Goal: Task Accomplishment & Management: Complete application form

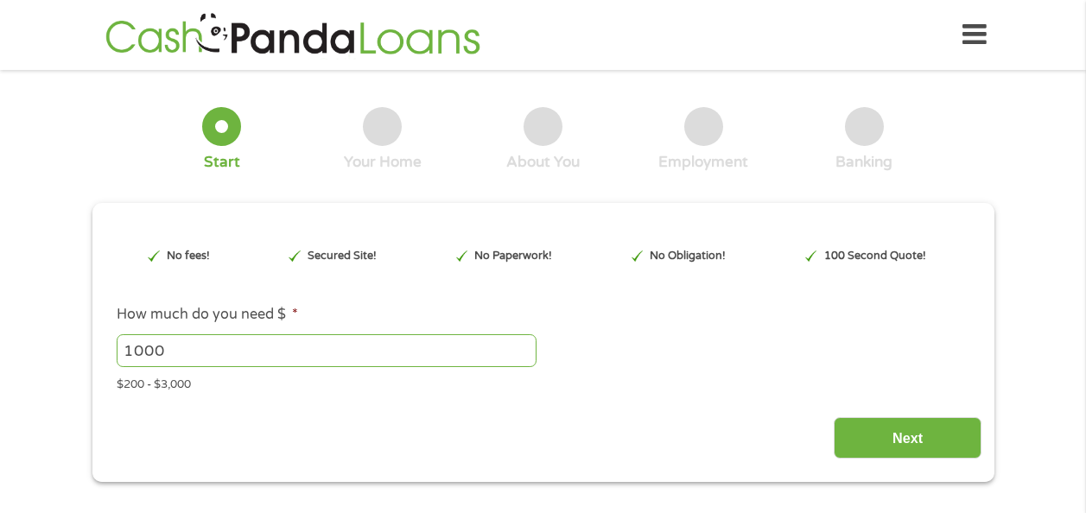
click at [181, 348] on input "1000" at bounding box center [327, 350] width 420 height 33
click at [523, 345] on input "1001" at bounding box center [327, 350] width 420 height 33
click at [529, 344] on input "1002" at bounding box center [327, 350] width 420 height 33
type input "1"
type input "2000"
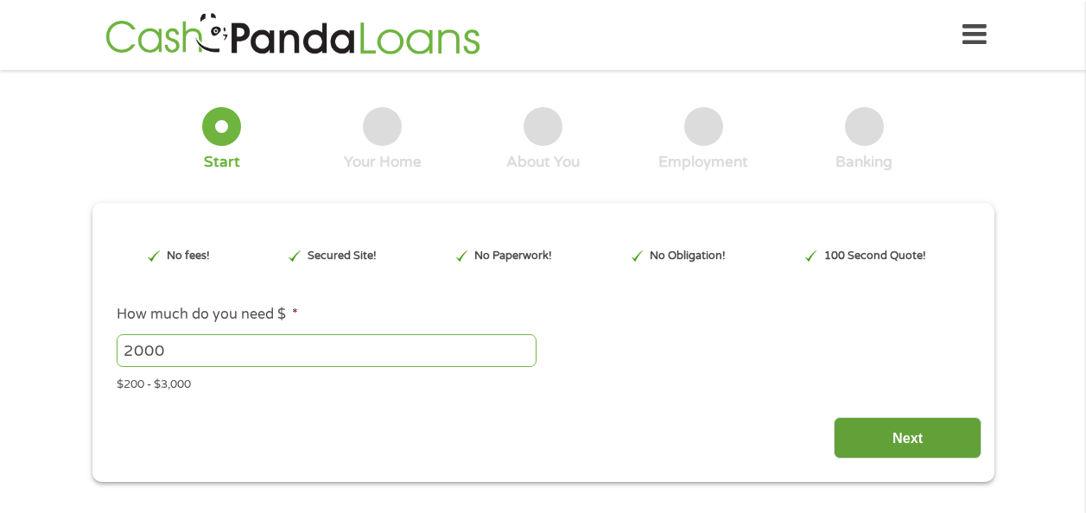
click at [904, 434] on input "Next" at bounding box center [908, 438] width 148 height 42
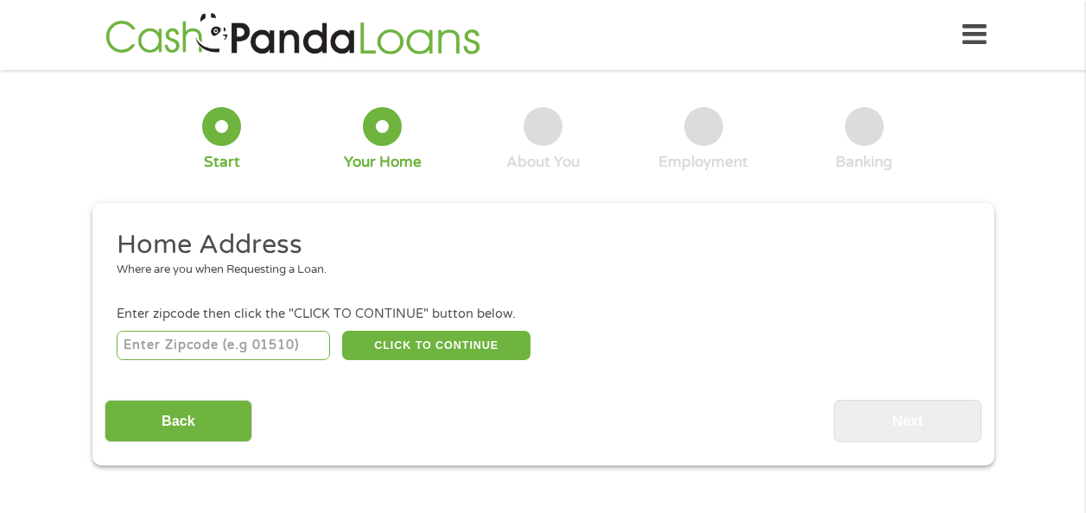
click at [157, 339] on input "number" at bounding box center [223, 345] width 213 height 29
type input "72076"
select select "[US_STATE]"
click at [388, 346] on button "CLICK TO CONTINUE" at bounding box center [436, 345] width 188 height 29
type input "72076"
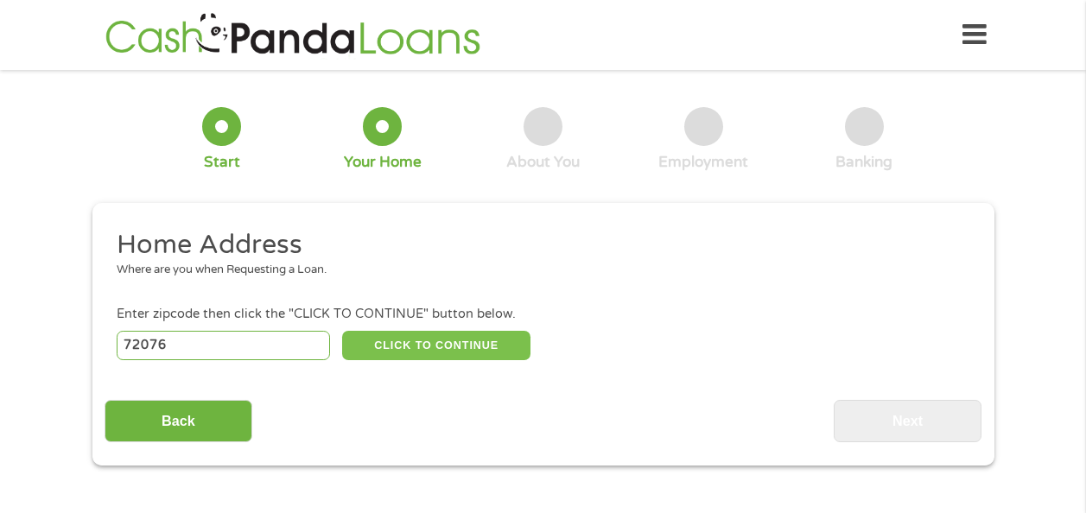
type input "[GEOGRAPHIC_DATA]"
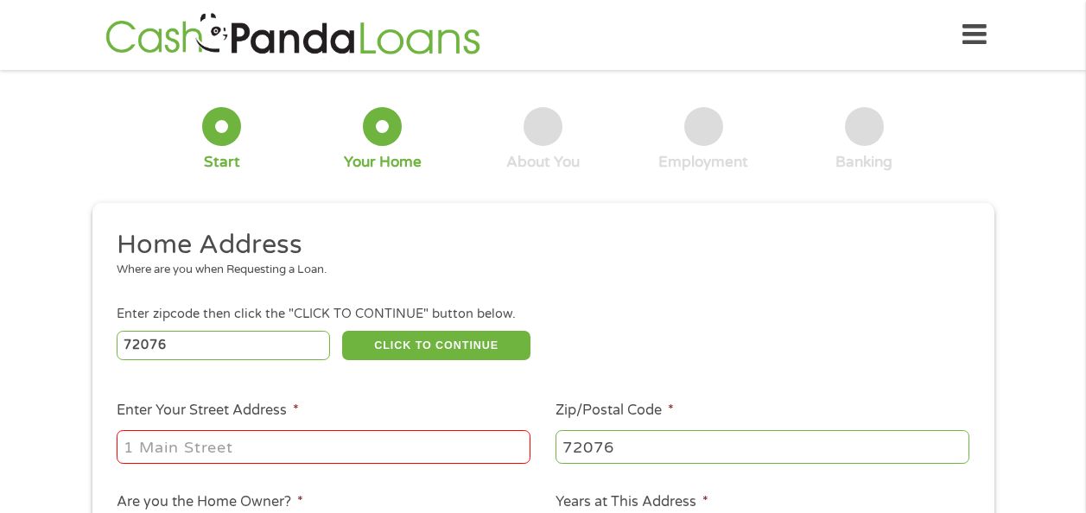
click at [159, 451] on input "Enter Your Street Address *" at bounding box center [324, 446] width 414 height 33
type input "[STREET_ADDRESS][PERSON_NAME]"
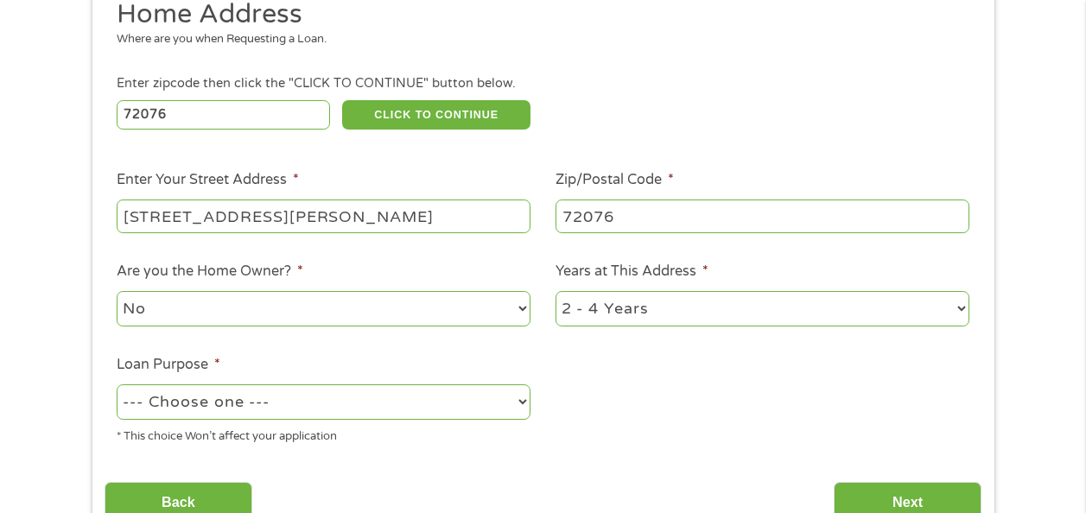
scroll to position [244, 0]
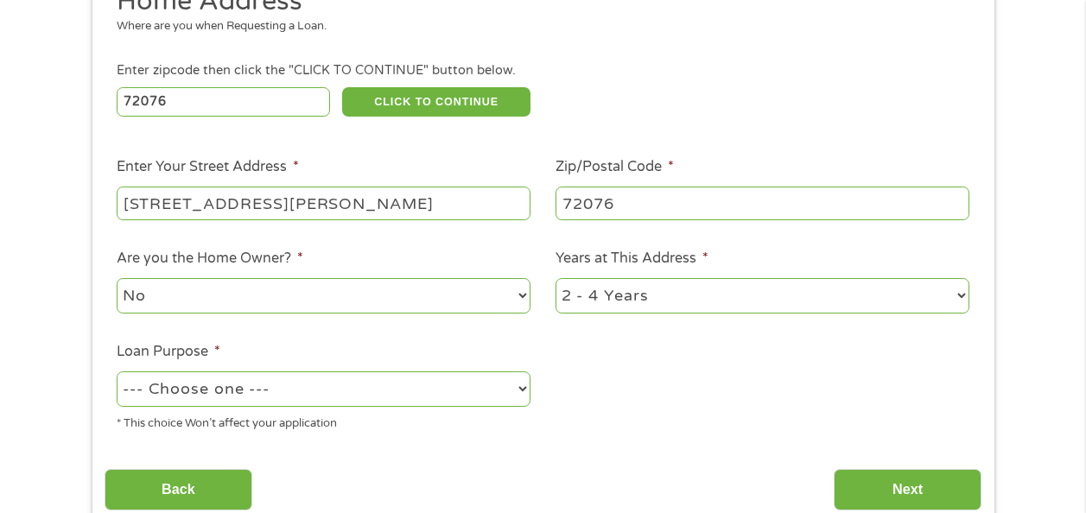
click at [174, 298] on select "No Yes" at bounding box center [324, 295] width 414 height 35
select select "yes"
click at [117, 280] on select "No Yes" at bounding box center [324, 295] width 414 height 35
click at [911, 294] on select "1 Year or less 1 - 2 Years 2 - 4 Years Over 4 Years" at bounding box center [763, 295] width 414 height 35
select select "60months"
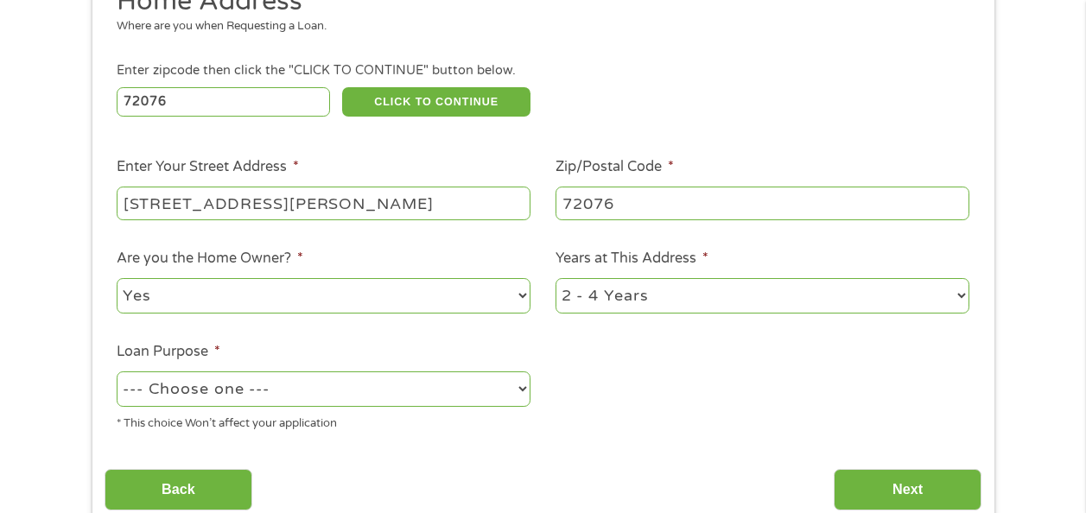
click at [556, 280] on select "1 Year or less 1 - 2 Years 2 - 4 Years Over 4 Years" at bounding box center [763, 295] width 414 height 35
click at [147, 390] on select "--- Choose one --- Pay Bills Debt Consolidation Home Improvement Major Purchase…" at bounding box center [324, 389] width 414 height 35
select select "homeimprovement"
click at [117, 373] on select "--- Choose one --- Pay Bills Debt Consolidation Home Improvement Major Purchase…" at bounding box center [324, 389] width 414 height 35
click at [908, 491] on input "Next" at bounding box center [908, 490] width 148 height 42
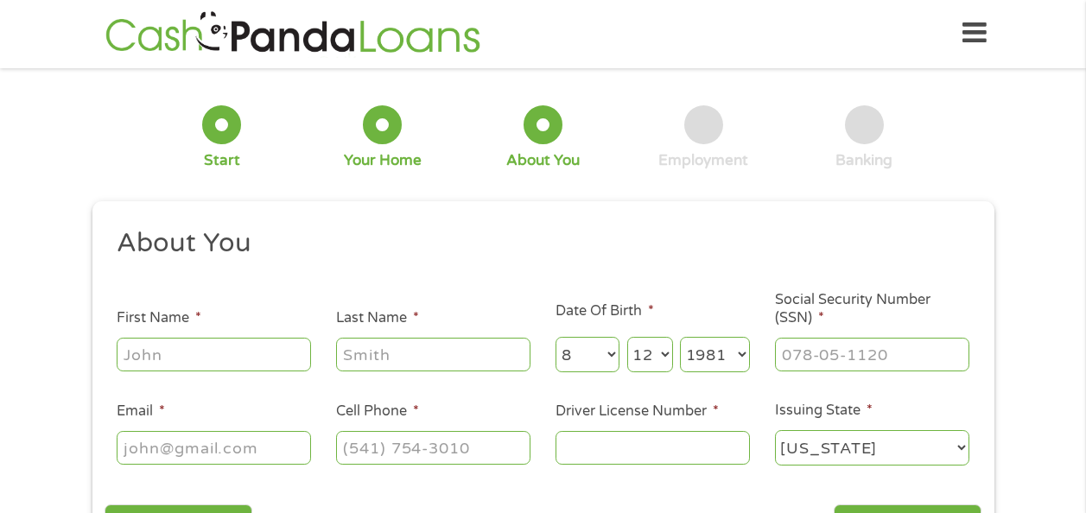
scroll to position [0, 0]
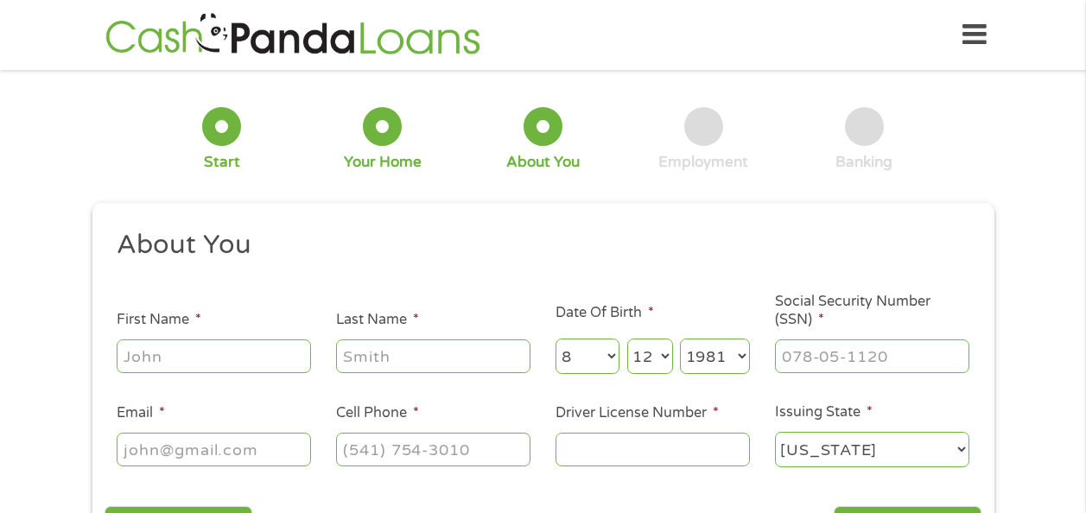
click at [148, 357] on input "First Name *" at bounding box center [214, 356] width 194 height 33
type input "[PERSON_NAME]"
type input "[EMAIL_ADDRESS][DOMAIN_NAME]"
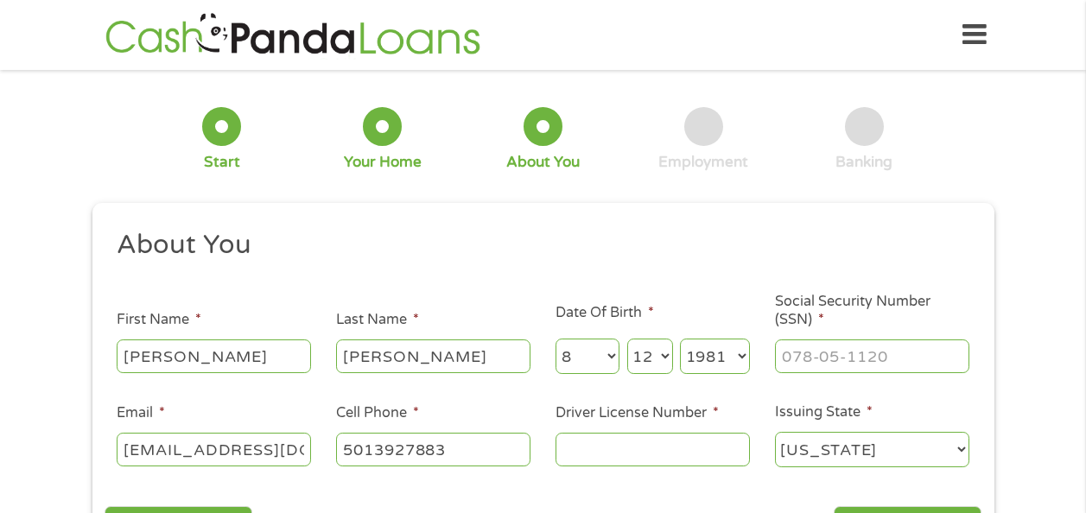
type input "[PHONE_NUMBER]"
click at [843, 353] on input "Social Security Number (SSN) *" at bounding box center [872, 356] width 194 height 33
type input "430-65-0332"
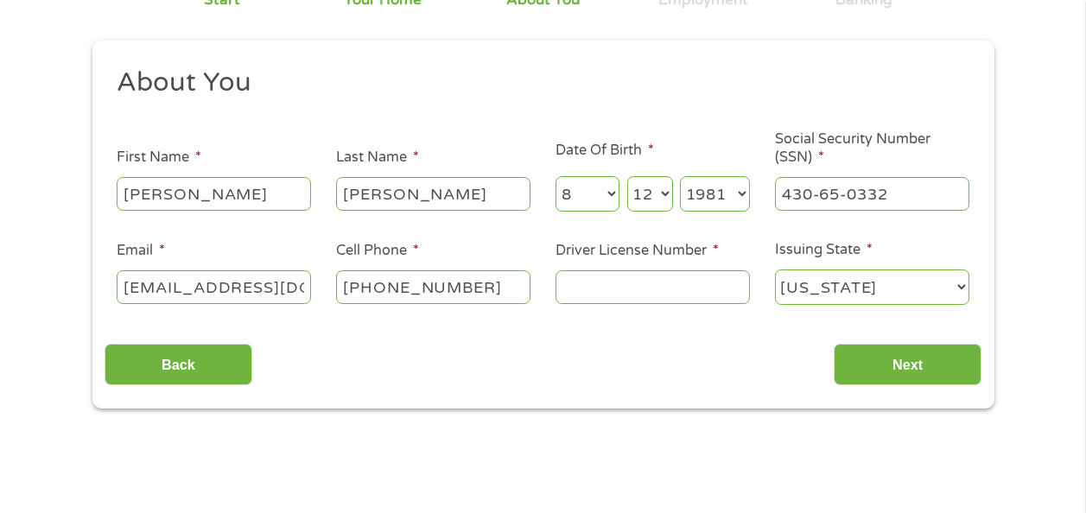
scroll to position [164, 0]
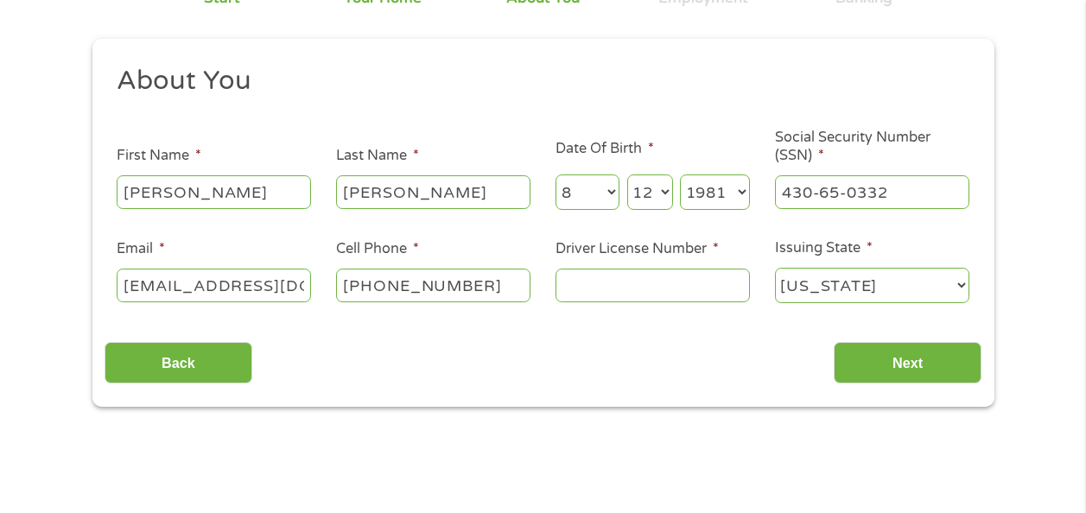
click at [690, 282] on input "Driver License Number *" at bounding box center [653, 285] width 194 height 33
type input "905352169"
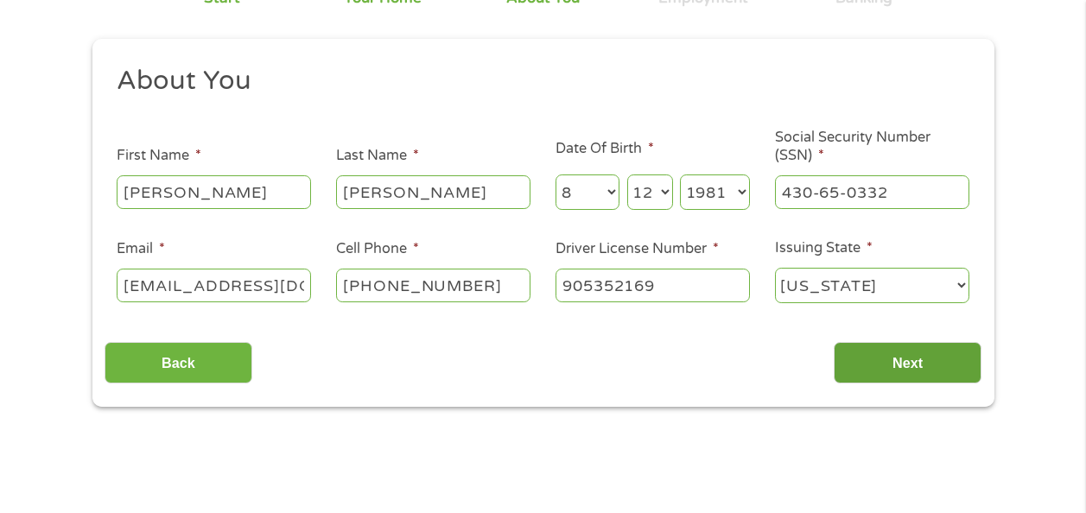
click at [909, 359] on input "Next" at bounding box center [908, 363] width 148 height 42
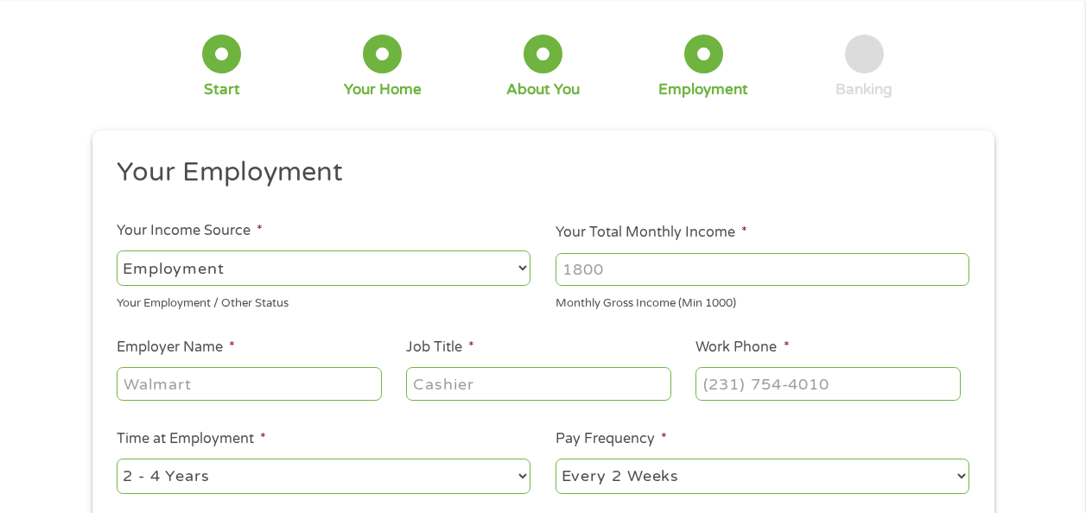
scroll to position [74, 0]
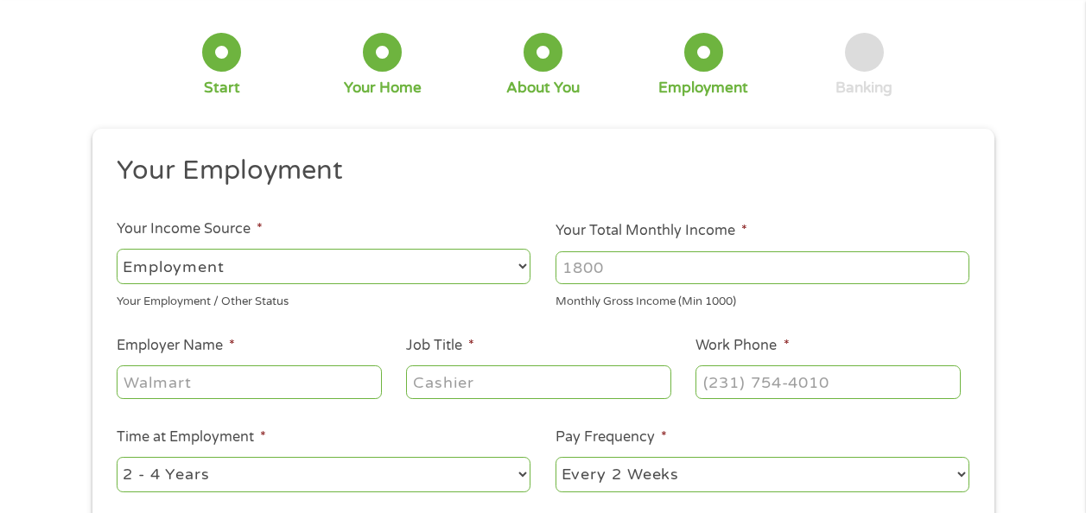
click at [779, 261] on input "Your Total Monthly Income *" at bounding box center [763, 267] width 414 height 33
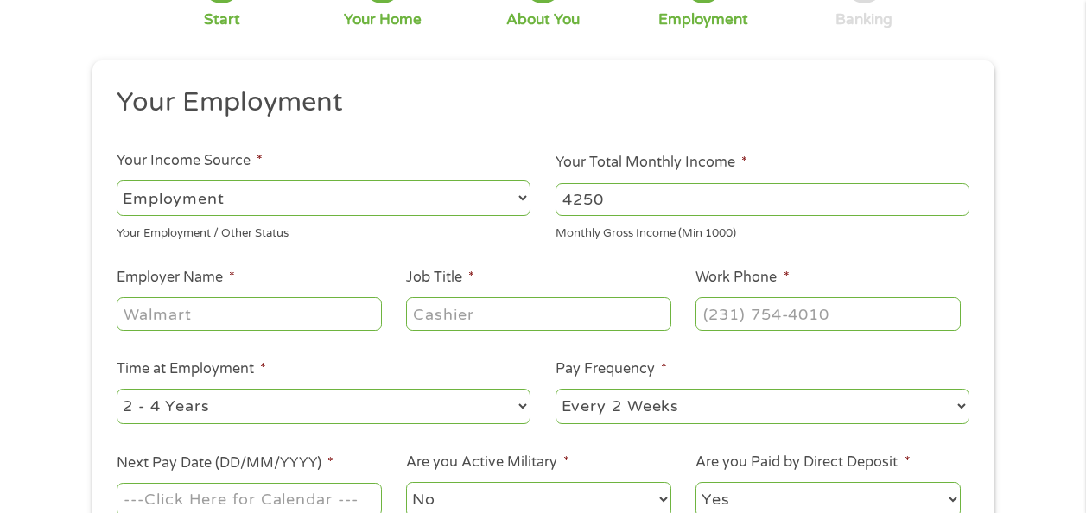
scroll to position [145, 0]
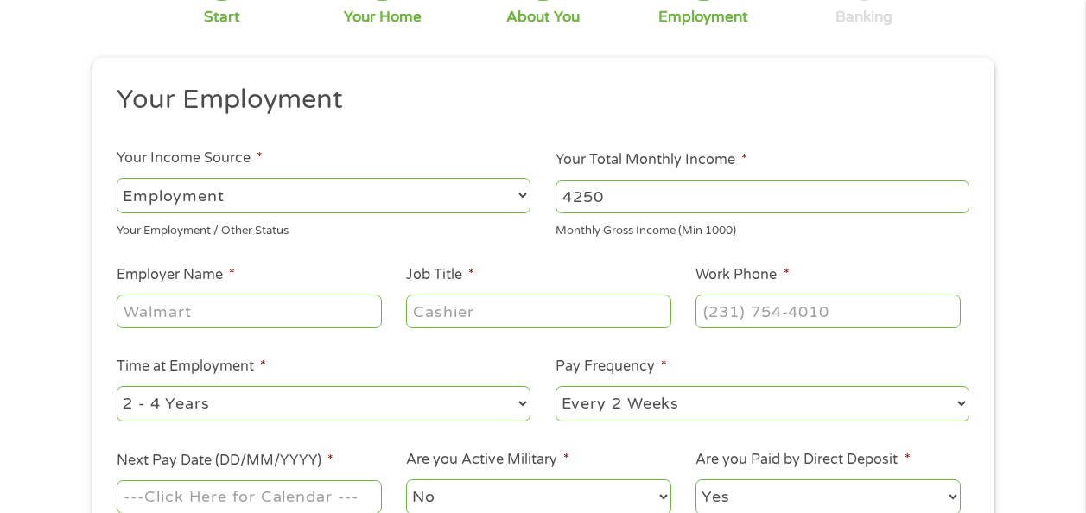
type input "4250"
click at [145, 309] on input "Employer Name *" at bounding box center [249, 311] width 264 height 33
type input "State Farm"
click at [426, 309] on input "Job Title *" at bounding box center [538, 311] width 264 height 33
type input "Insurance Agent"
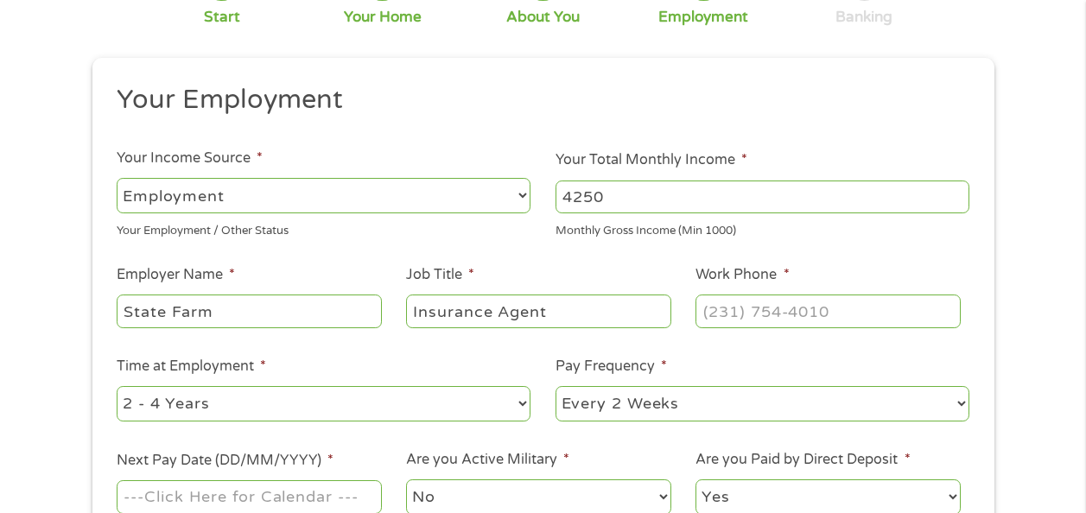
click at [820, 308] on input "Work Phone *" at bounding box center [828, 311] width 264 height 33
type input "[PHONE_NUMBER]"
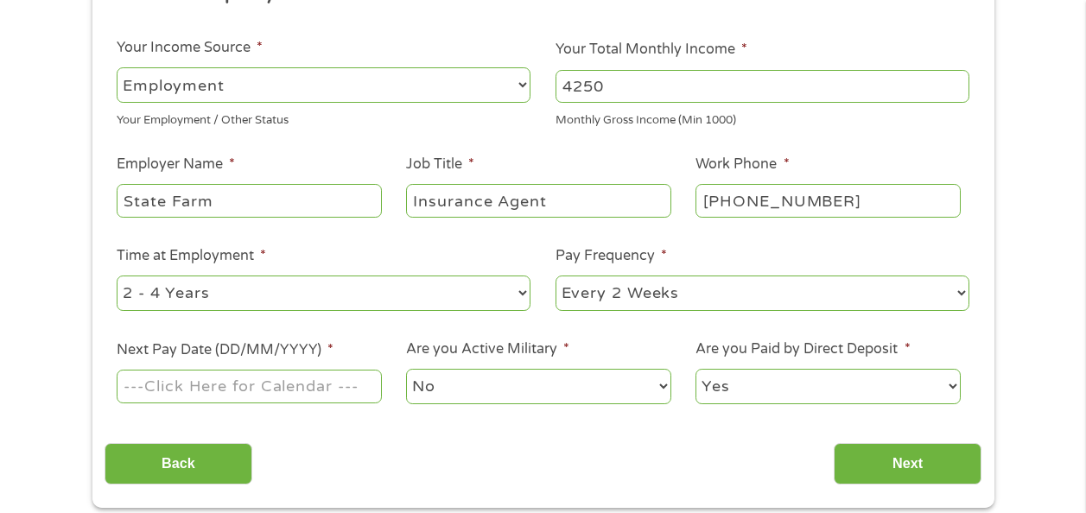
scroll to position [258, 0]
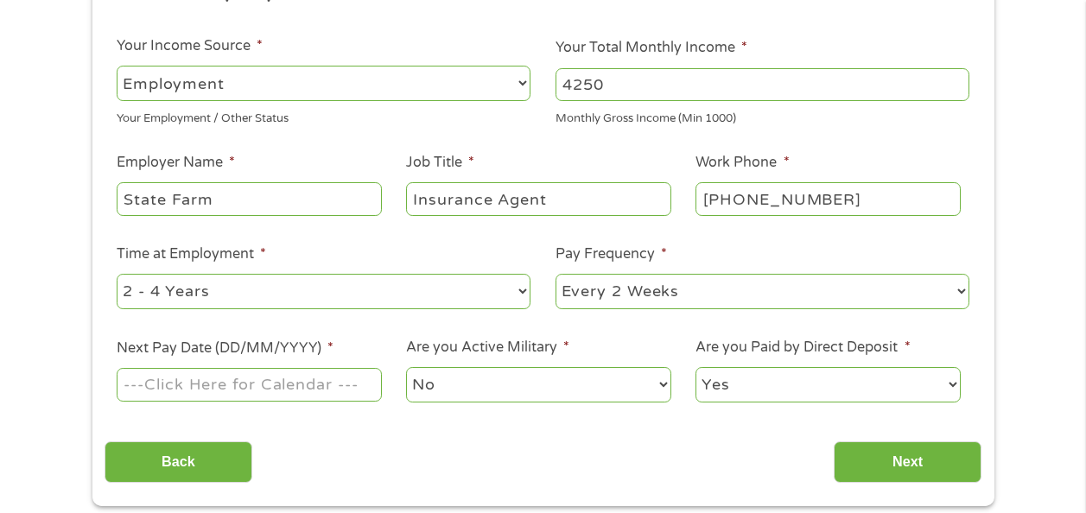
click at [868, 299] on select "--- Choose one --- Every 2 Weeks Every Week Monthly Semi-Monthly" at bounding box center [763, 291] width 414 height 35
click at [556, 274] on select "--- Choose one --- Every 2 Weeks Every Week Monthly Semi-Monthly" at bounding box center [763, 291] width 414 height 35
click at [864, 296] on select "--- Choose one --- Every 2 Weeks Every Week Monthly Semi-Monthly" at bounding box center [763, 291] width 414 height 35
select select "monthly"
click at [556, 274] on select "--- Choose one --- Every 2 Weeks Every Week Monthly Semi-Monthly" at bounding box center [763, 291] width 414 height 35
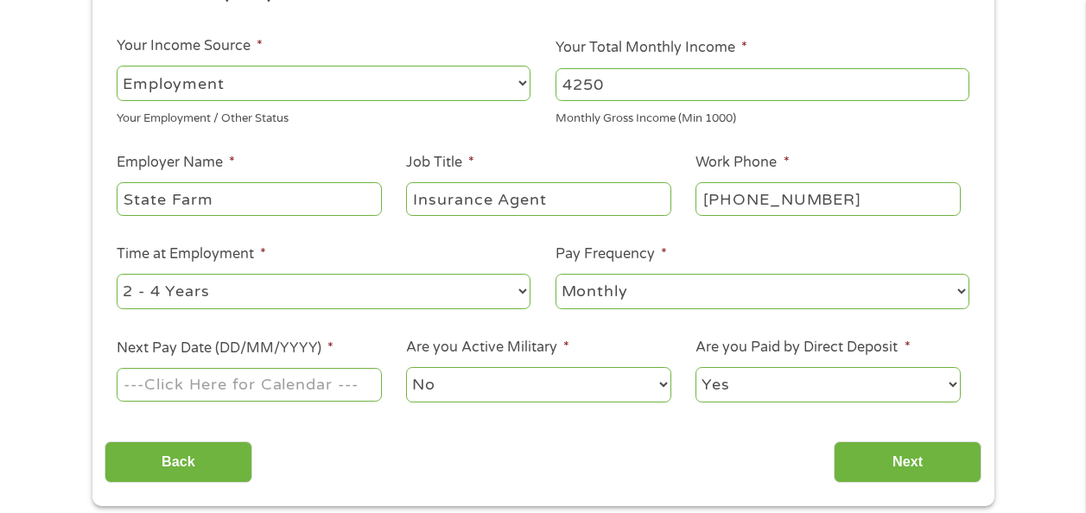
click at [157, 383] on input "Next Pay Date (DD/MM/YYYY) *" at bounding box center [249, 384] width 264 height 33
click at [235, 390] on input "[DATE]" at bounding box center [249, 384] width 264 height 33
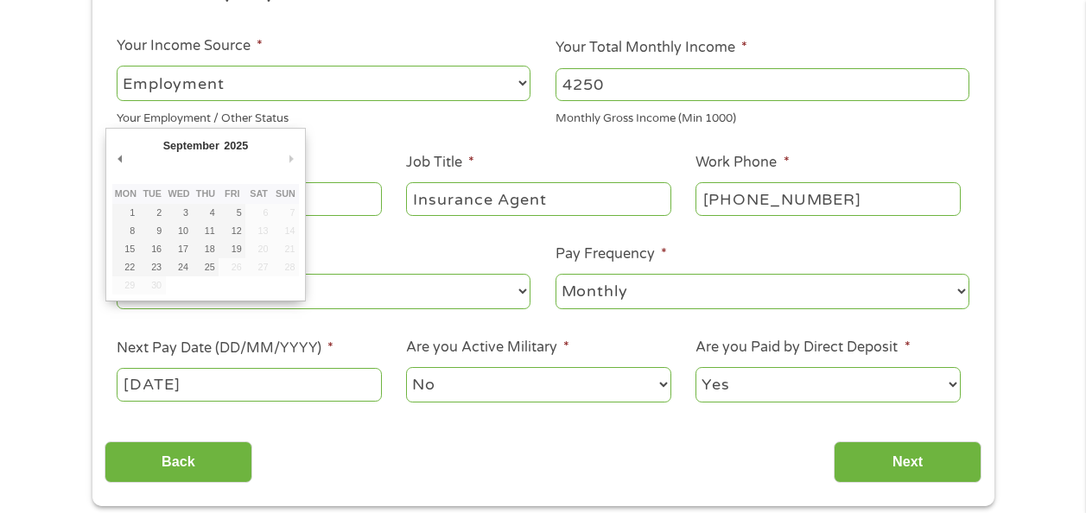
type input "[DATE]"
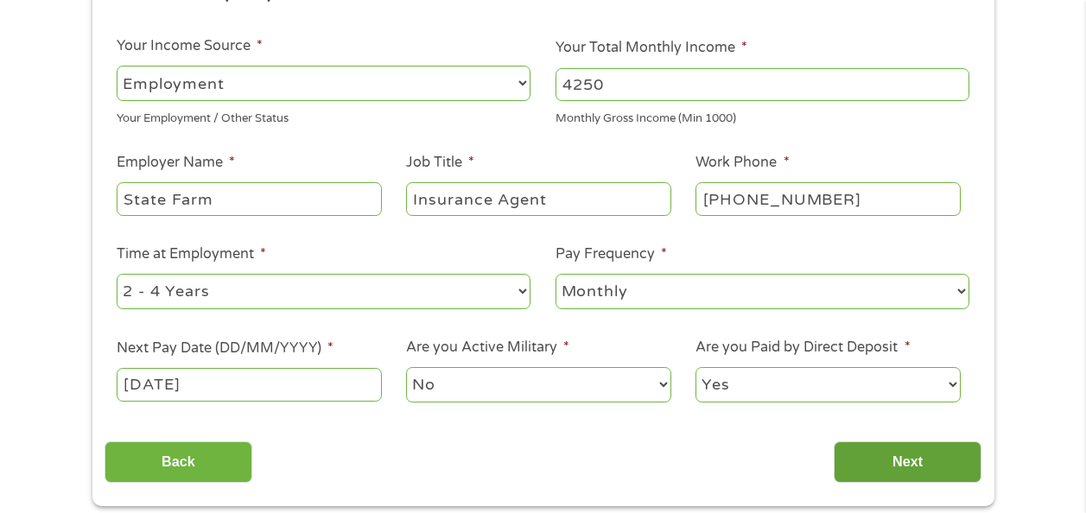
click at [914, 456] on input "Next" at bounding box center [908, 463] width 148 height 42
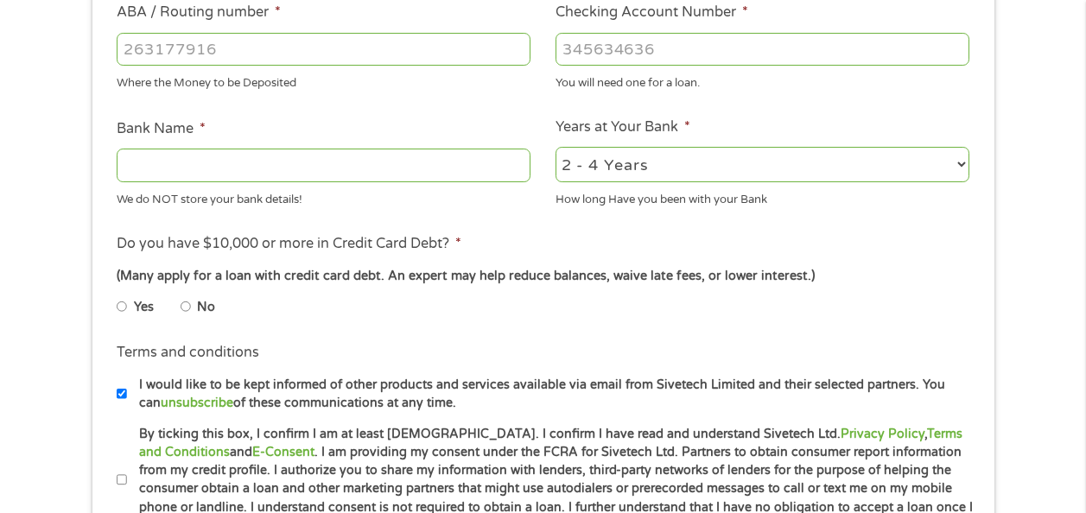
scroll to position [554, 0]
click at [248, 49] on input "ABA / Routing number *" at bounding box center [324, 48] width 414 height 33
type input "082000549"
type input "US BANK NA"
type input "082000549"
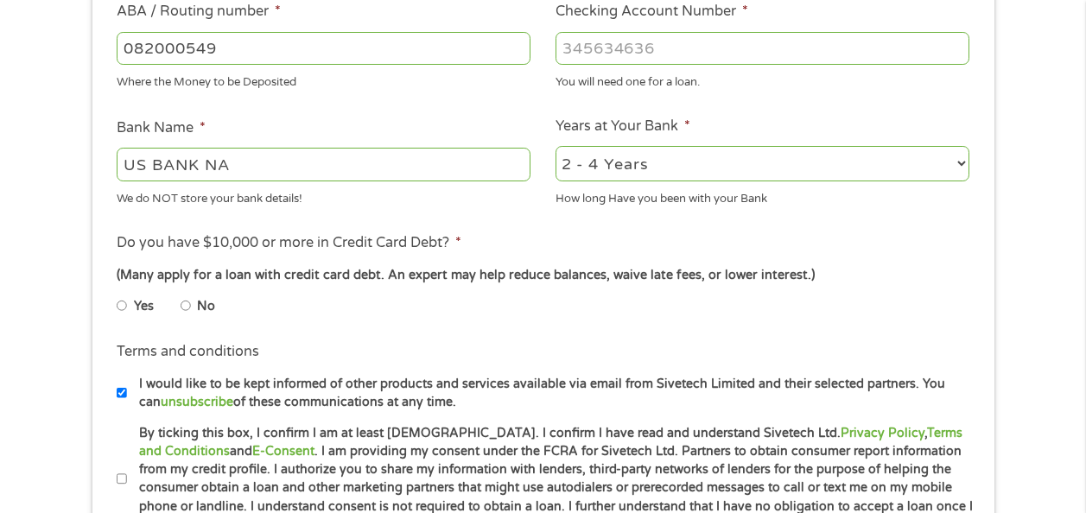
click at [629, 42] on input "Checking Account Number *" at bounding box center [763, 48] width 414 height 33
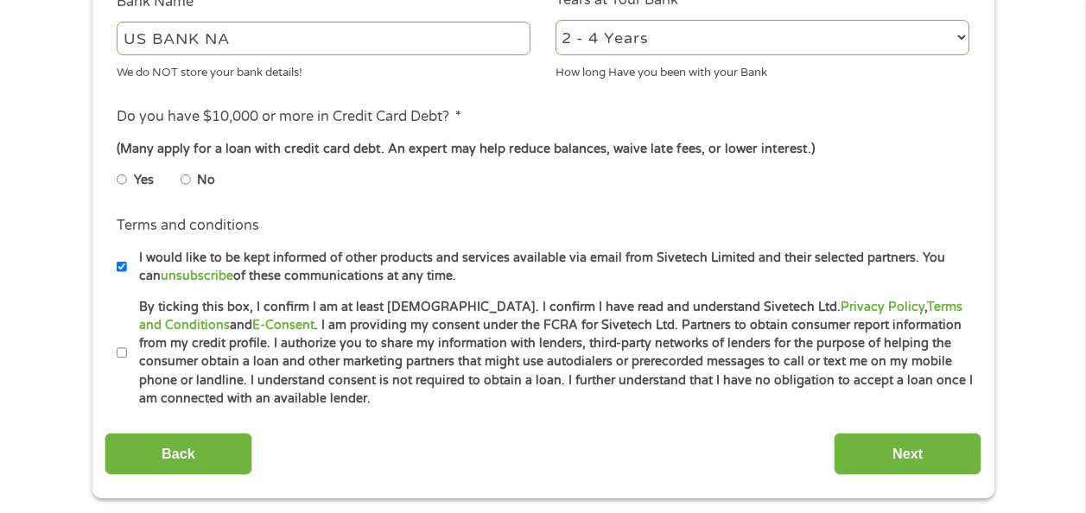
scroll to position [681, 0]
type input "151807472221"
click at [186, 181] on input "No" at bounding box center [186, 179] width 10 height 28
radio input "true"
click at [122, 353] on input "By ticking this box, I confirm I am at least [DEMOGRAPHIC_DATA]. I confirm I ha…" at bounding box center [122, 353] width 10 height 28
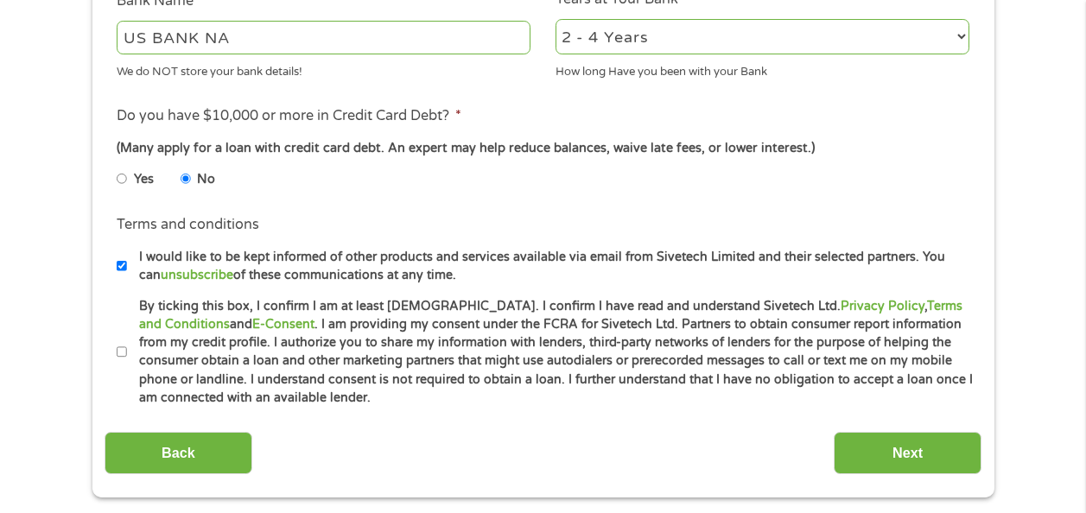
checkbox input "true"
click at [920, 450] on input "Next" at bounding box center [908, 453] width 148 height 42
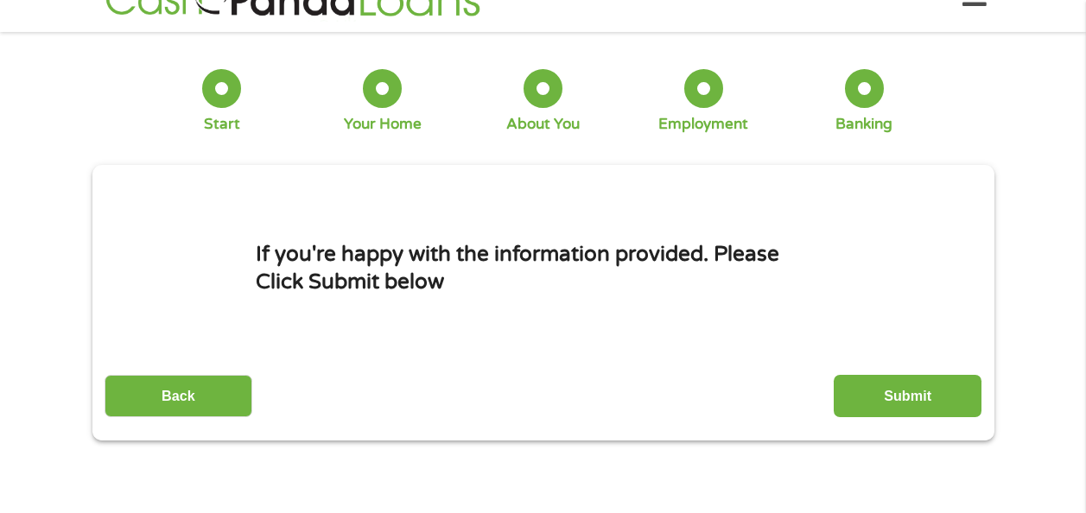
scroll to position [0, 0]
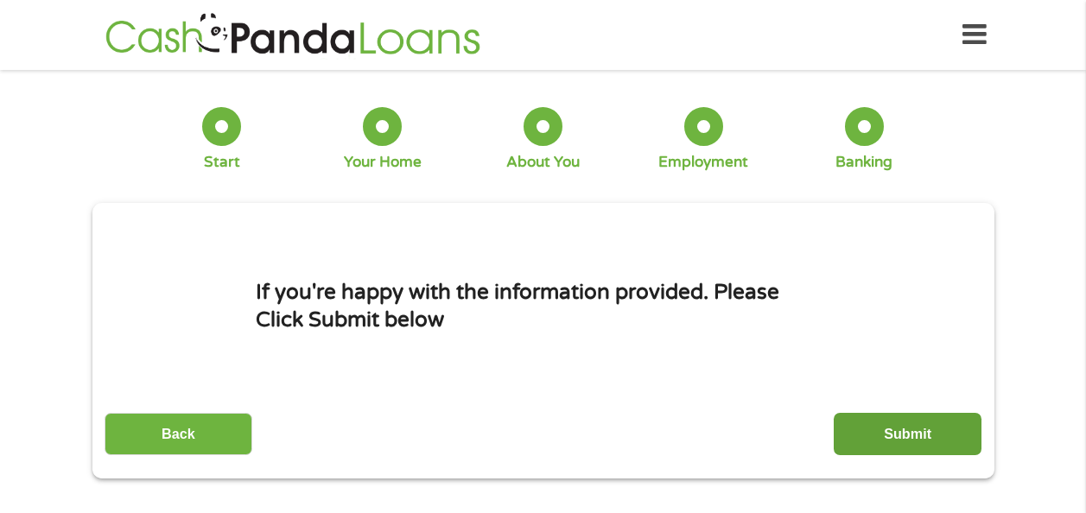
click at [899, 427] on input "Submit" at bounding box center [908, 434] width 148 height 42
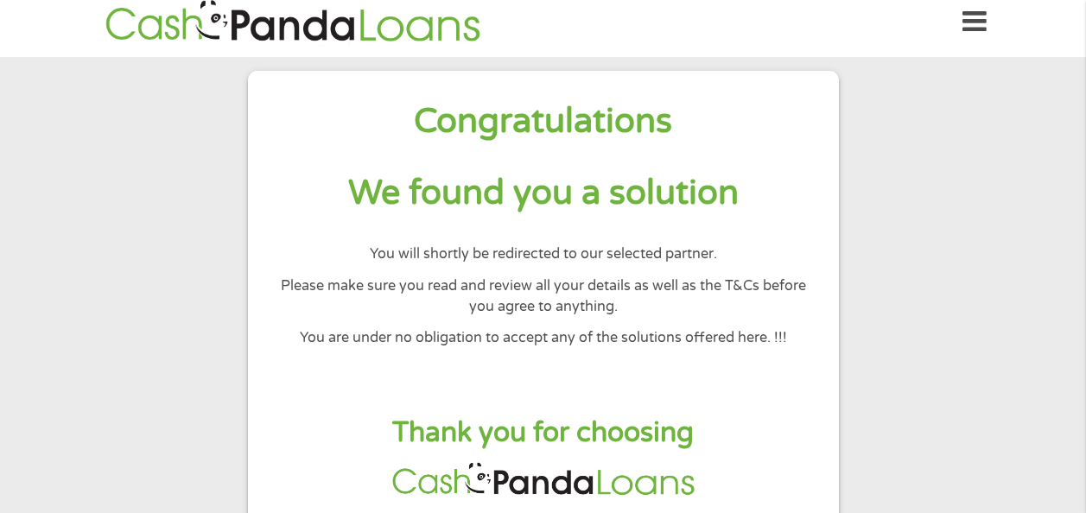
scroll to position [38, 0]
